Goal: Task Accomplishment & Management: Complete application form

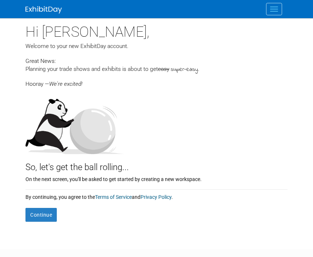
click at [47, 210] on button "Continue" at bounding box center [40, 215] width 31 height 14
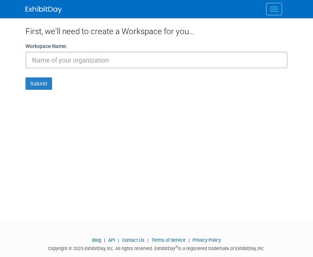
click at [260, 65] on input "text" at bounding box center [156, 60] width 262 height 17
type input "S"
type input "Kylah"
click at [36, 82] on button "Submit" at bounding box center [38, 83] width 27 height 12
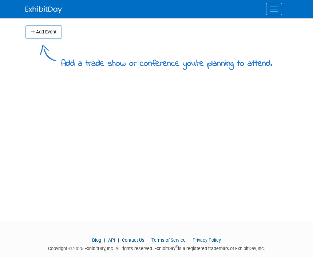
click at [40, 22] on div "Add Event" at bounding box center [156, 28] width 262 height 20
click at [45, 29] on button "Add Event" at bounding box center [43, 31] width 36 height 13
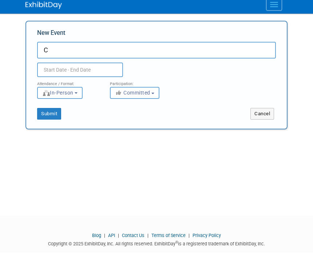
type input "C"
click at [53, 74] on body "Kylah Events Add Event Bulk Upload Events Shareable Event Boards Task Board Ass…" at bounding box center [156, 128] width 313 height 257
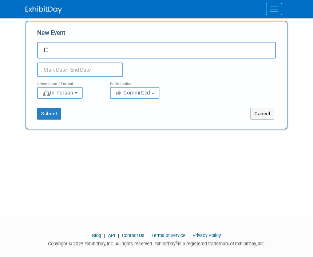
click at [214, 109] on div "Submit Cancel" at bounding box center [156, 114] width 260 height 12
click at [64, 98] on button "In-Person" at bounding box center [59, 93] width 45 height 12
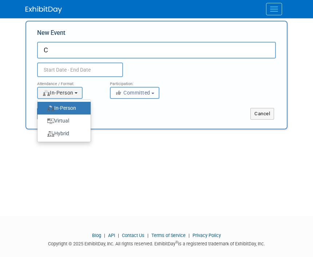
click at [214, 103] on div at bounding box center [156, 128] width 313 height 257
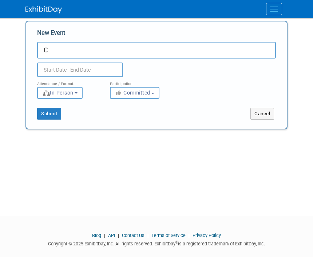
click at [51, 117] on button "Submit" at bounding box center [49, 114] width 24 height 12
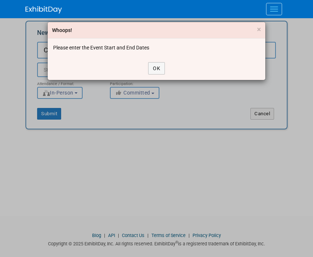
click at [162, 68] on button "OK" at bounding box center [156, 68] width 17 height 12
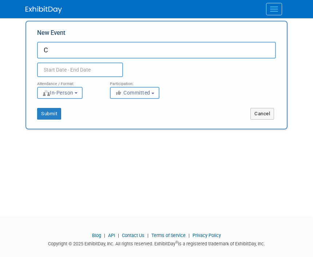
click at [54, 70] on body "Kylah Events Add Event Bulk Upload Events Shareable Event Boards Task Board Ass…" at bounding box center [156, 123] width 313 height 257
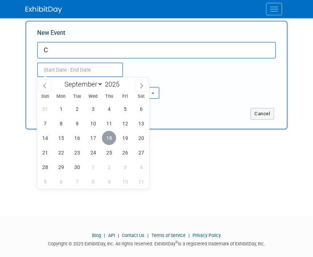
click at [111, 136] on span "18" at bounding box center [109, 138] width 14 height 14
type input "Sep 18, 2025 to Sep 18, 2025"
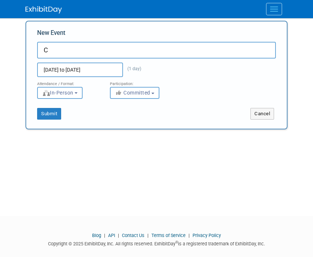
click at [190, 91] on div "Attendance / Format: <img src="https://www.exhibitday.com/Images/Format-InPerso…" at bounding box center [156, 88] width 249 height 22
click at [47, 115] on button "Submit" at bounding box center [49, 114] width 24 height 12
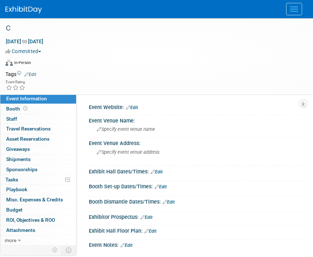
click at [242, 155] on div "Specify event venue address" at bounding box center [198, 155] width 208 height 17
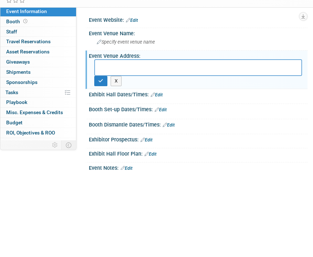
click at [16, 116] on span "Staff 0" at bounding box center [11, 119] width 11 height 6
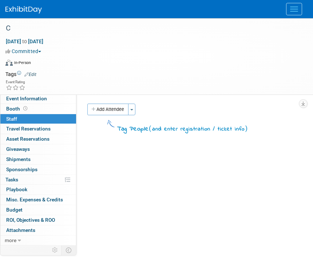
click at [105, 104] on button "Add Attendee" at bounding box center [107, 110] width 41 height 12
select select "c271b13a-8eb2-48a9-ad49-a90da0b0b782"
